Goal: Navigation & Orientation: Find specific page/section

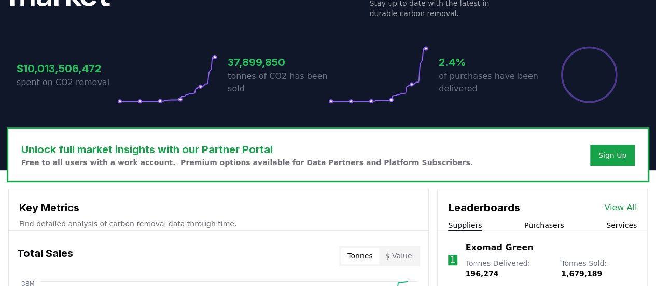
scroll to position [258, 0]
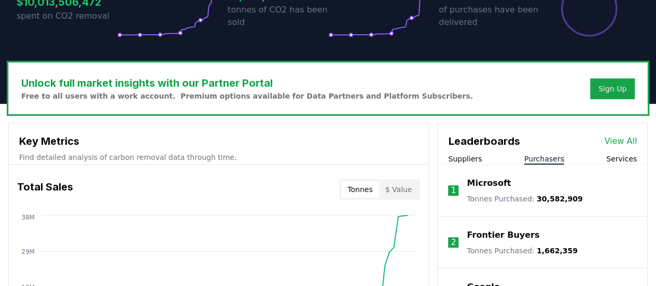
click at [545, 157] on button "Purchasers" at bounding box center [544, 158] width 40 height 10
click at [548, 162] on button "Purchasers" at bounding box center [544, 158] width 40 height 10
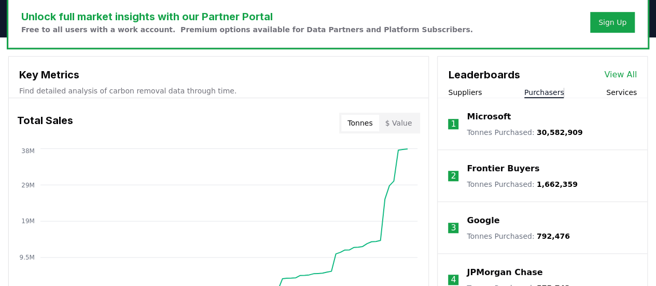
scroll to position [318, 0]
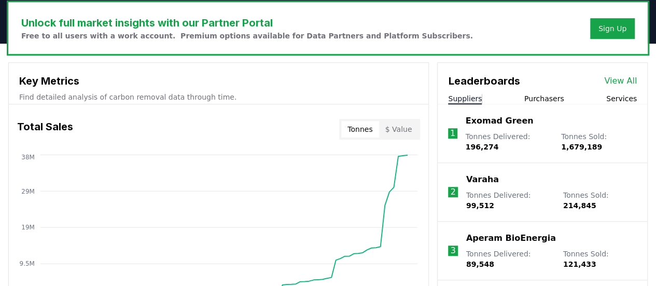
click at [468, 96] on button "Suppliers" at bounding box center [465, 98] width 34 height 10
click at [542, 98] on button "Purchasers" at bounding box center [544, 98] width 40 height 10
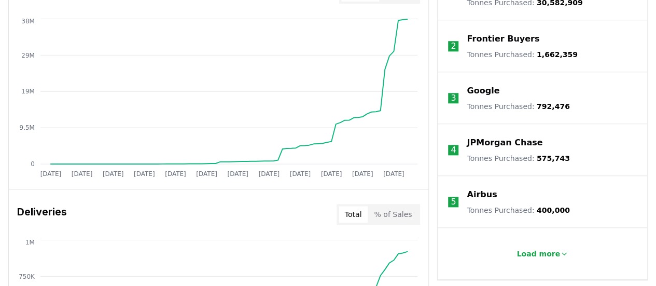
scroll to position [453, 0]
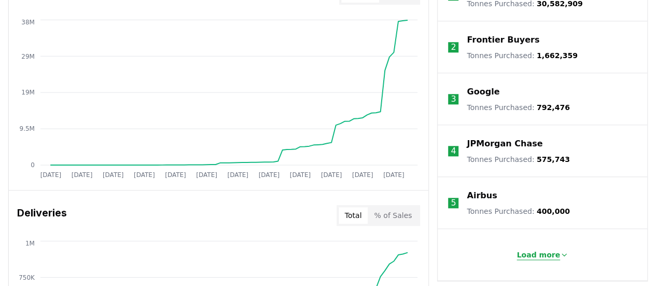
click at [540, 249] on p "Load more" at bounding box center [538, 254] width 44 height 10
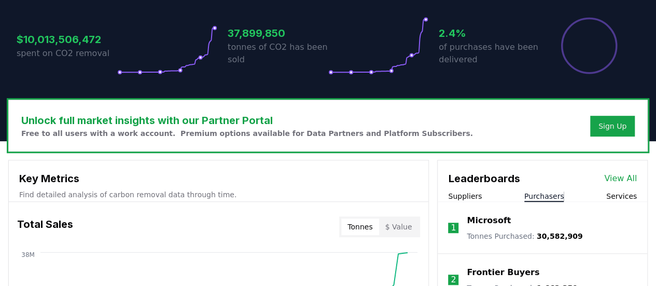
scroll to position [220, 0]
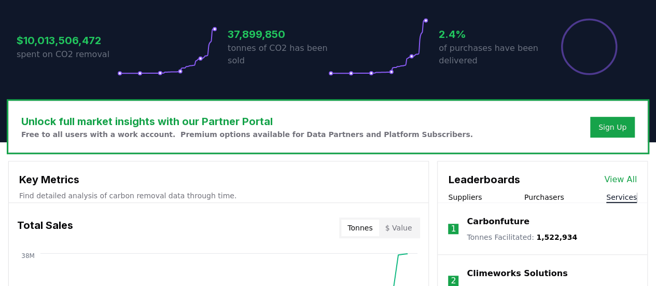
click at [623, 195] on button "Services" at bounding box center [621, 197] width 31 height 10
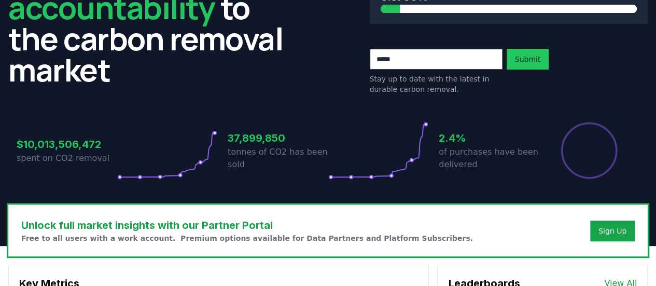
scroll to position [0, 0]
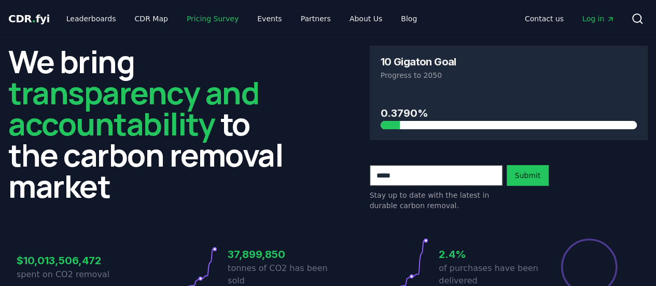
click at [195, 19] on link "Pricing Survey" at bounding box center [212, 18] width 68 height 19
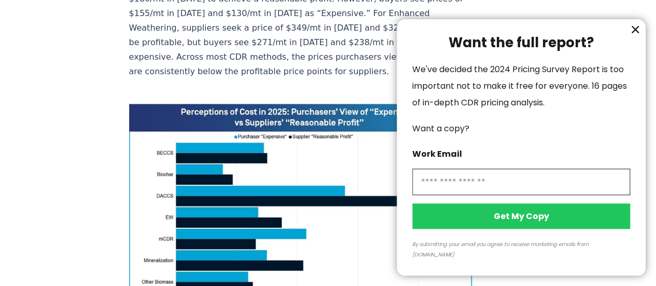
scroll to position [795, 0]
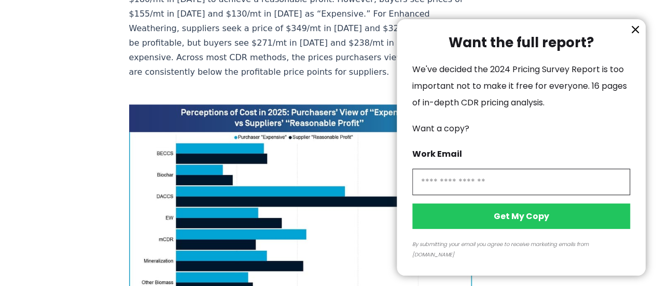
click at [629, 36] on icon "information" at bounding box center [635, 29] width 12 height 12
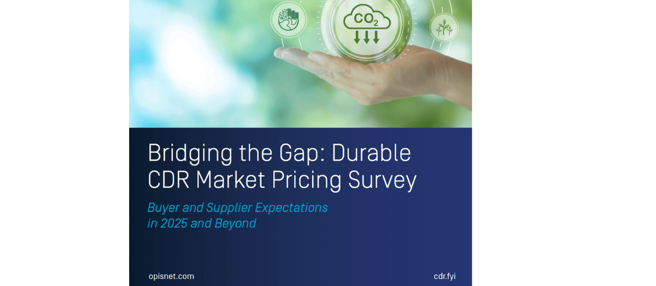
scroll to position [2419, 0]
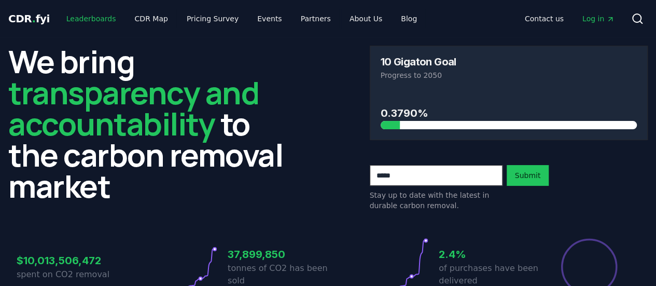
click at [82, 23] on link "Leaderboards" at bounding box center [91, 18] width 66 height 19
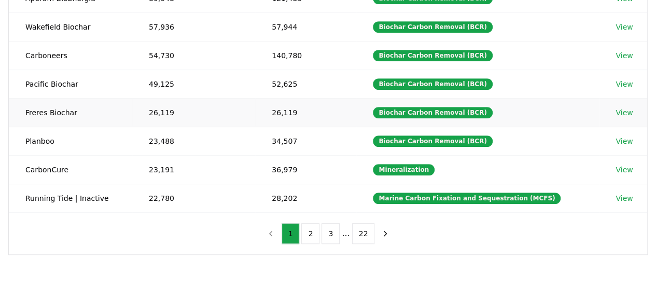
scroll to position [73, 0]
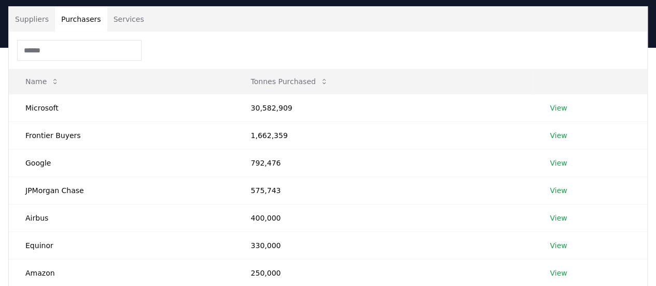
click at [78, 18] on button "Purchasers" at bounding box center [81, 19] width 52 height 25
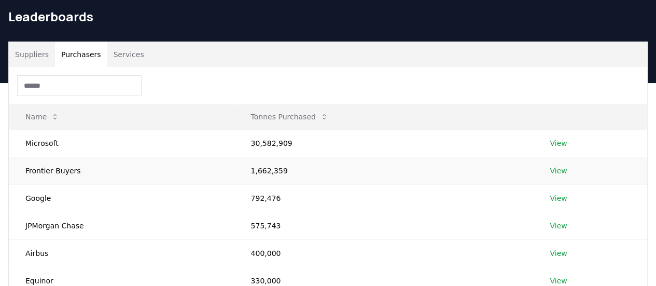
scroll to position [27, 0]
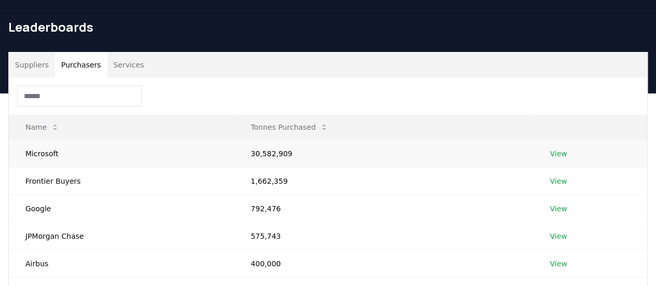
click at [562, 149] on link "View" at bounding box center [557, 153] width 17 height 10
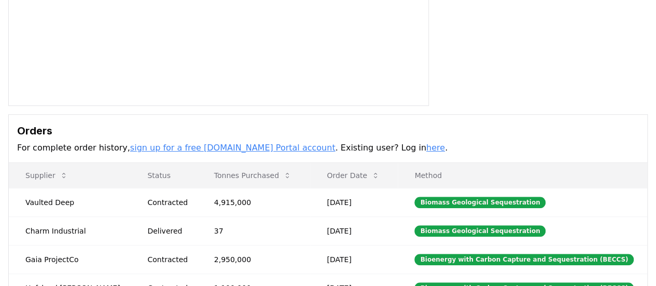
scroll to position [443, 0]
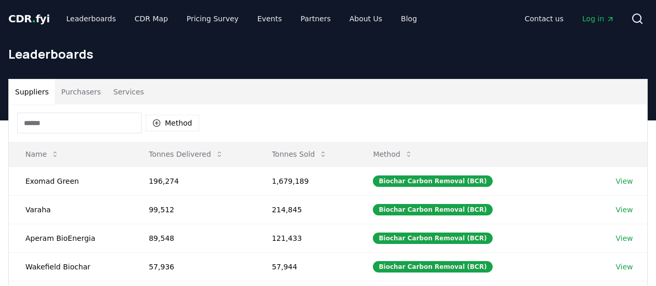
scroll to position [27, 0]
